Goal: Register for event/course

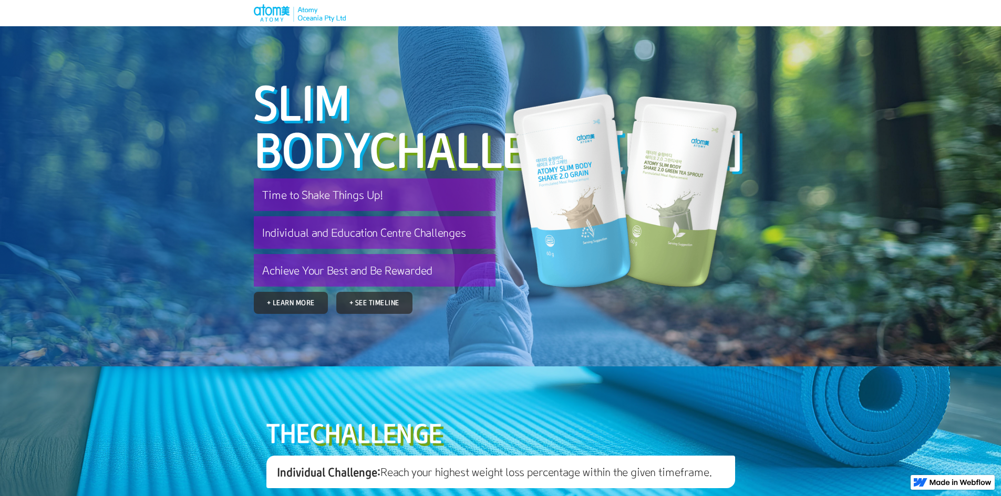
scroll to position [769, 0]
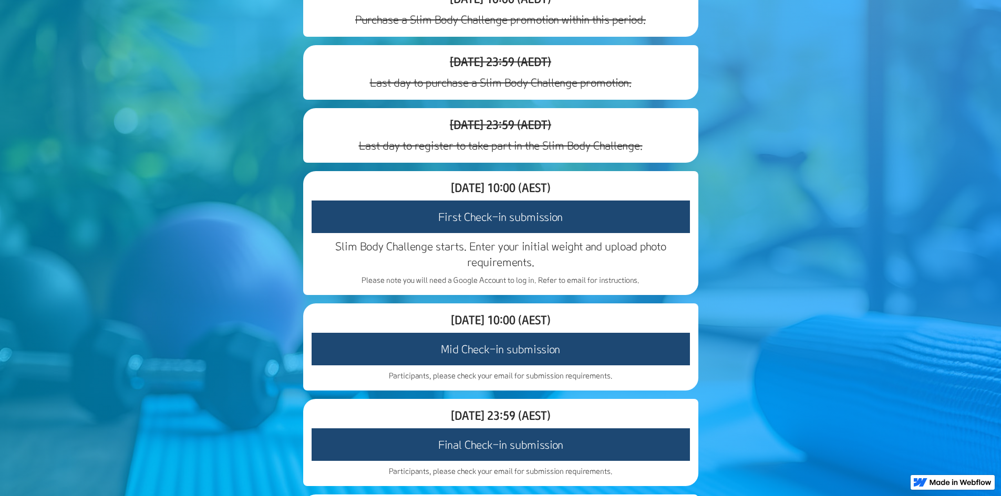
click at [515, 233] on h3 "First Check-in submission" at bounding box center [501, 217] width 378 height 33
click at [551, 233] on h3 "First Check-in submission" at bounding box center [501, 217] width 378 height 33
drag, startPoint x: 497, startPoint y: 348, endPoint x: 500, endPoint y: 354, distance: 6.1
click at [500, 270] on h3 "Slim Body Challenge starts. Enter your initial weight and upload photo requirem…" at bounding box center [501, 254] width 378 height 32
drag, startPoint x: 542, startPoint y: 359, endPoint x: 571, endPoint y: 354, distance: 29.0
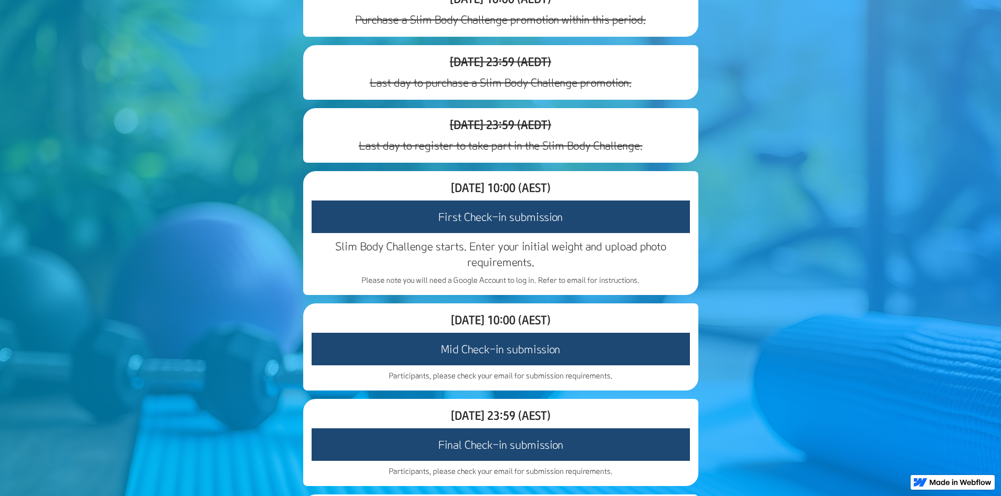
click at [557, 270] on h3 "Slim Body Challenge starts. Enter your initial weight and upload photo requirem…" at bounding box center [501, 254] width 378 height 32
click at [571, 270] on h3 "Slim Body Challenge starts. Enter your initial weight and upload photo requirem…" at bounding box center [501, 254] width 378 height 32
click at [613, 270] on h3 "Slim Body Challenge starts. Enter your initial weight and upload photo requirem…" at bounding box center [501, 254] width 378 height 32
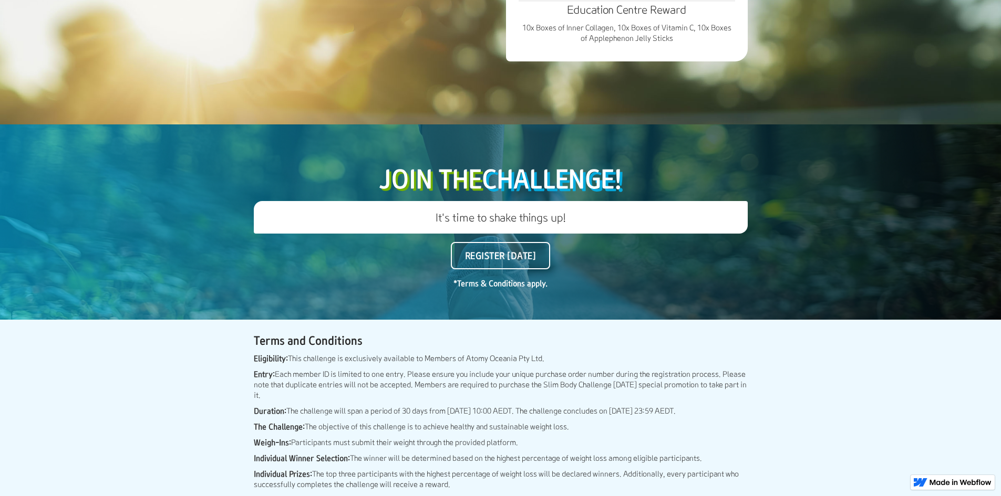
scroll to position [1977, 0]
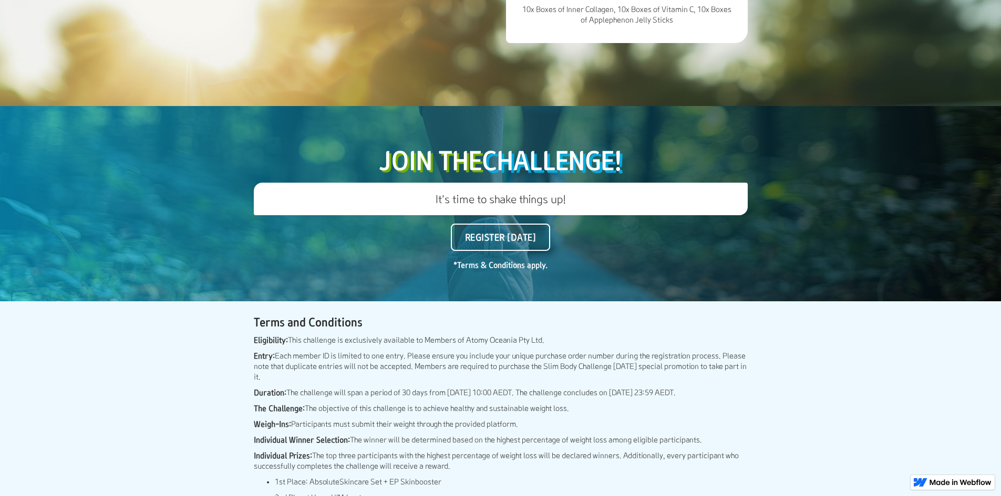
click at [606, 270] on div "Join The ChallengE! It's time to shake things up! Register [DATE] *Terms & Cond…" at bounding box center [501, 206] width 494 height 127
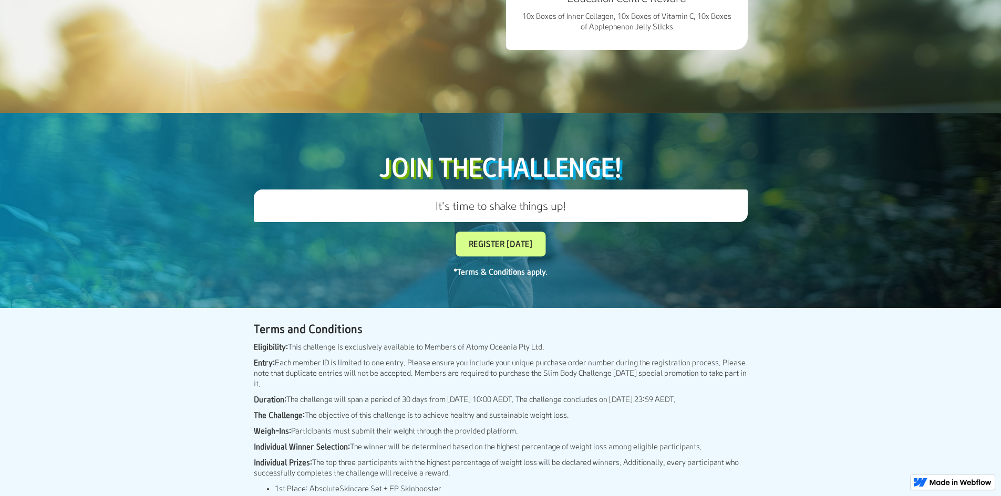
click at [535, 257] on link "Register [DATE]" at bounding box center [500, 244] width 90 height 25
